Goal: Navigation & Orientation: Find specific page/section

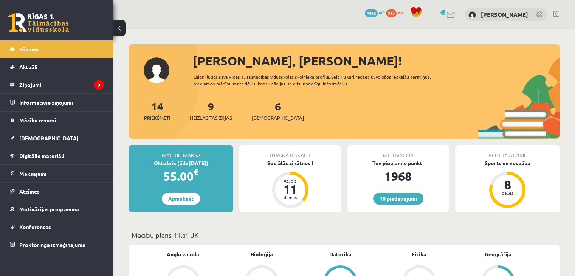
click at [538, 14] on link at bounding box center [540, 15] width 8 height 8
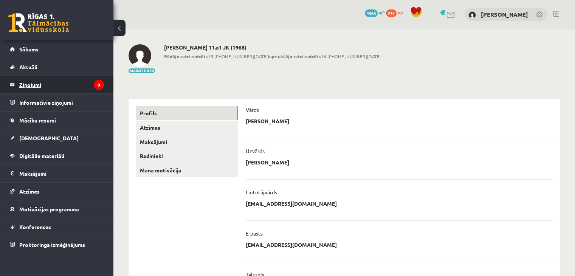
click at [46, 84] on legend "Ziņojumi 9" at bounding box center [61, 84] width 85 height 17
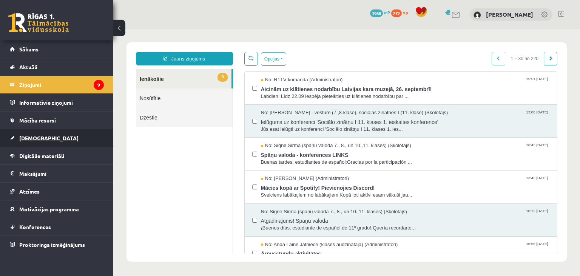
click at [39, 136] on span "[DEMOGRAPHIC_DATA]" at bounding box center [48, 138] width 59 height 7
